Goal: Browse casually

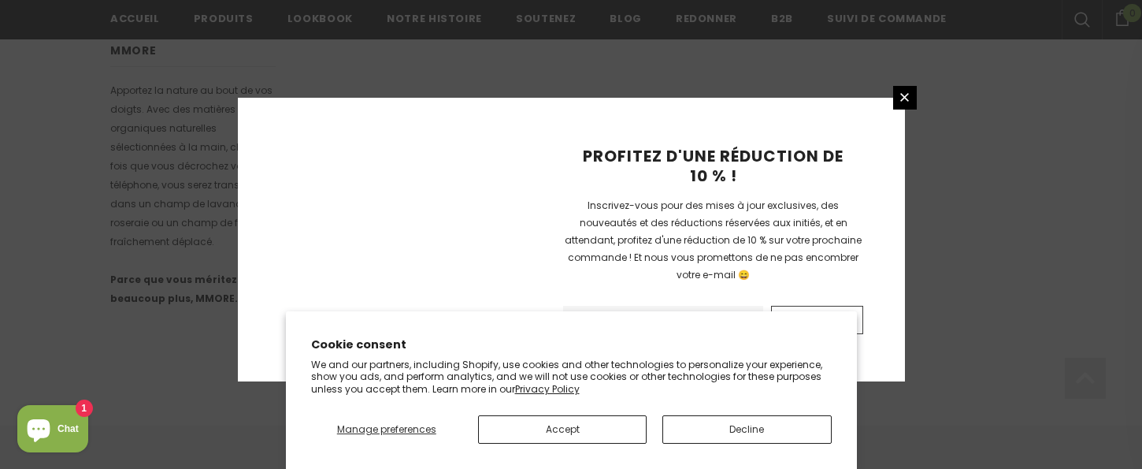
scroll to position [1184, 0]
